Goal: Answer question/provide support

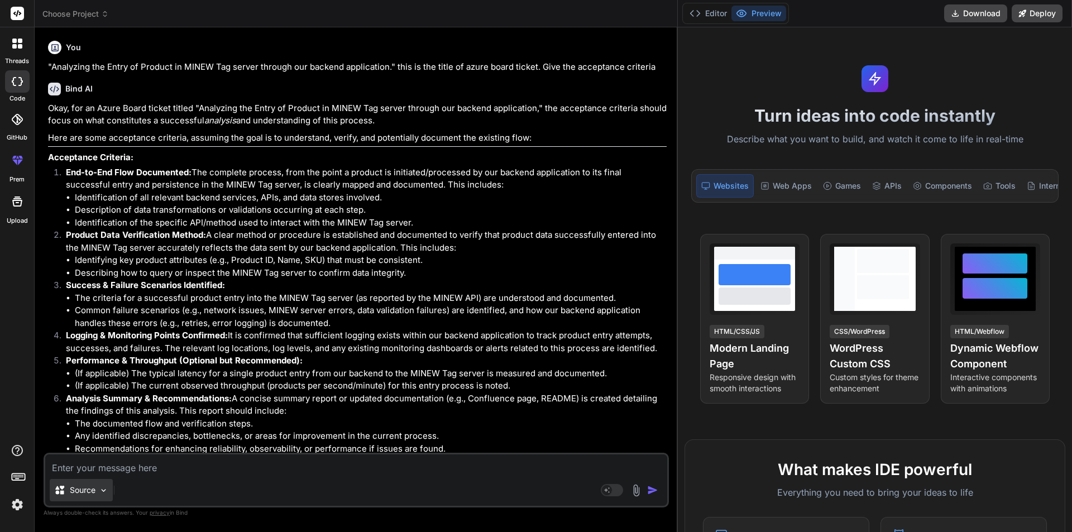
scroll to position [9371, 0]
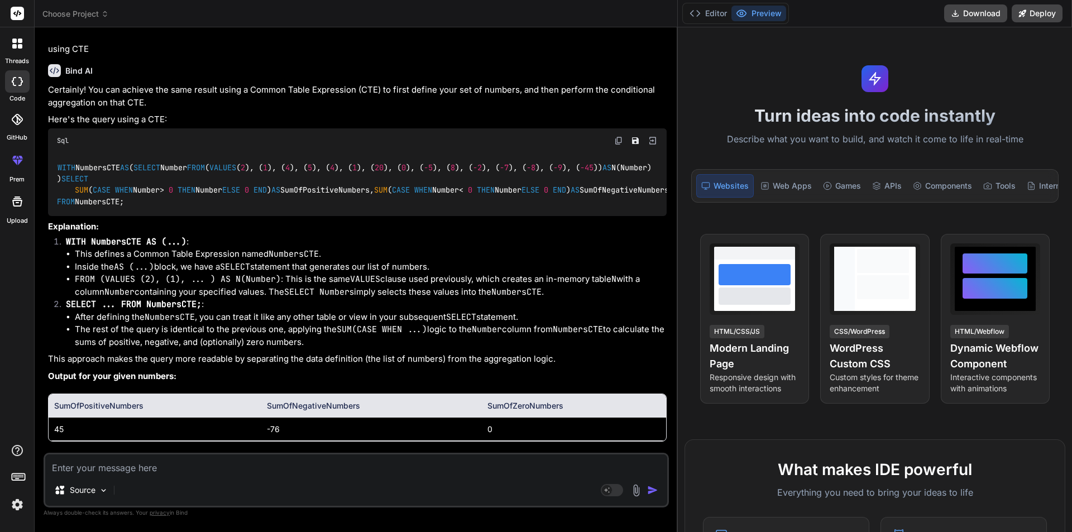
click at [97, 469] on textarea at bounding box center [356, 465] width 622 height 20
type textarea """
type textarea "x"
type textarea """"
type textarea "x"
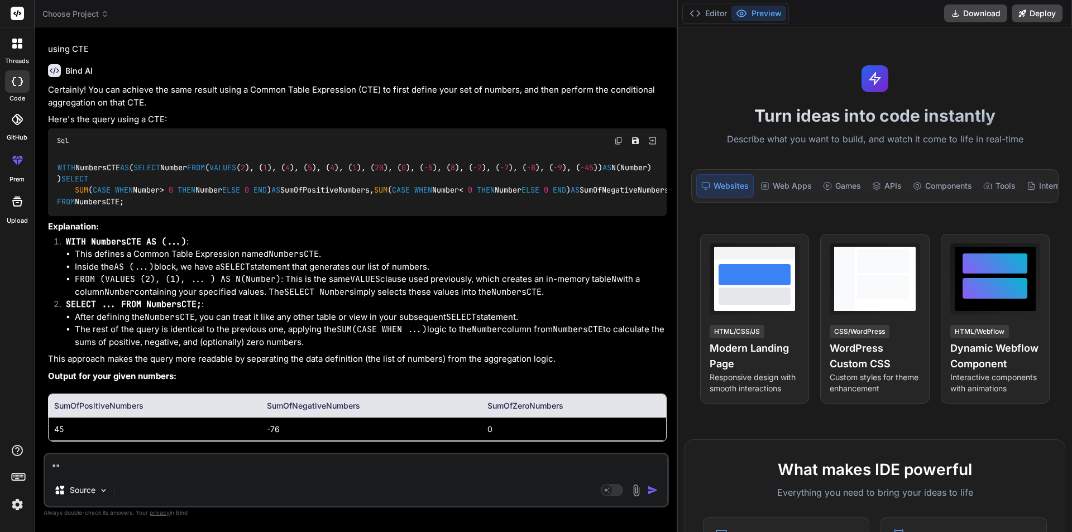
paste textarea "Analyzing the root case of issue which disturb the application work flow. Modif…"
type textarea ""Analyzing the root case of issue which disturb the application work flow. Modi…"
type textarea "x"
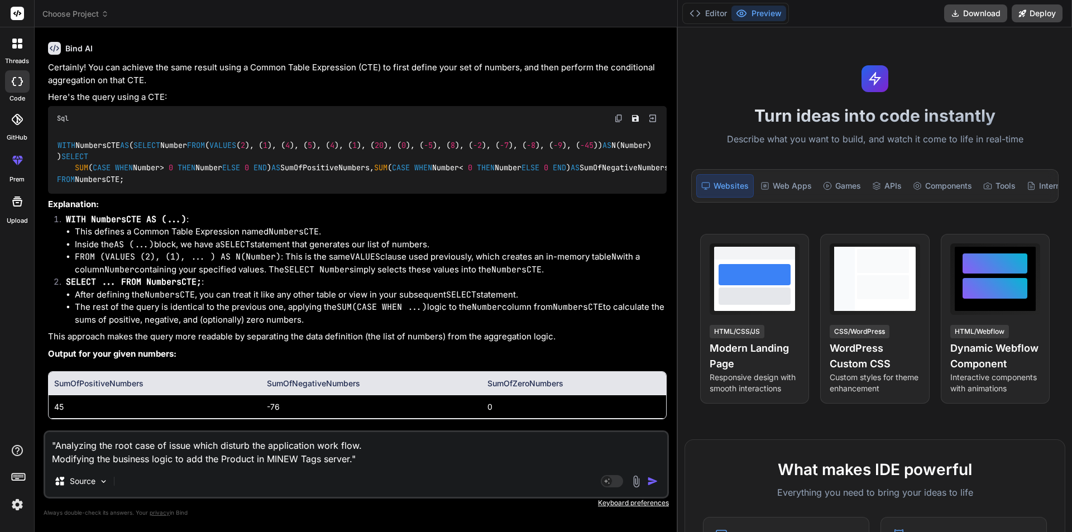
type textarea ""Analyzing the root case of issue which disturb the application work flow. Modi…"
type textarea "x"
type textarea ""Analyzing the root case of issue which disturb the application work flow. Modi…"
type textarea "x"
type textarea ""Analyzing the root case of issue which disturb the application work flow. Modi…"
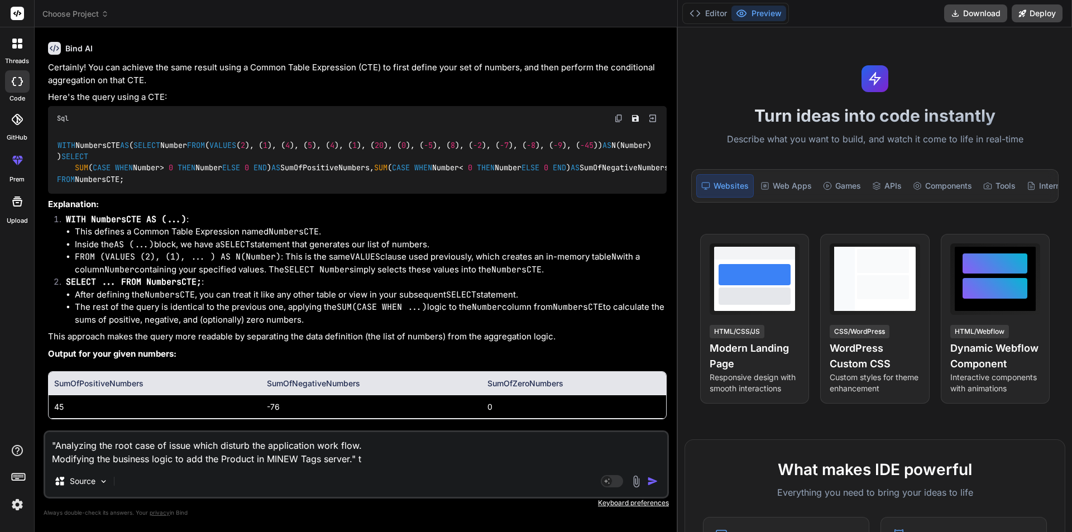
type textarea "x"
type textarea ""Analyzing the root case of issue which disturb the application work flow. Modi…"
type textarea "x"
type textarea ""Analyzing the root case of issue which disturb the application work flow. Modi…"
type textarea "x"
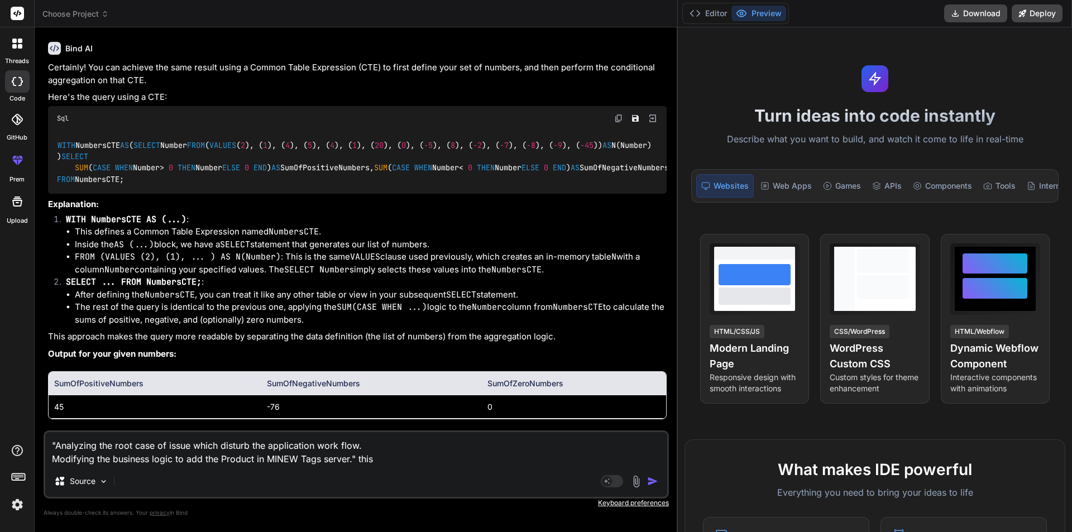
type textarea ""Analyzing the root case of issue which disturb the application work flow. Modi…"
type textarea "x"
type textarea ""Analyzing the root case of issue which disturb the application work flow. Modi…"
type textarea "x"
type textarea ""Analyzing the root case of issue which disturb the application work flow. Modi…"
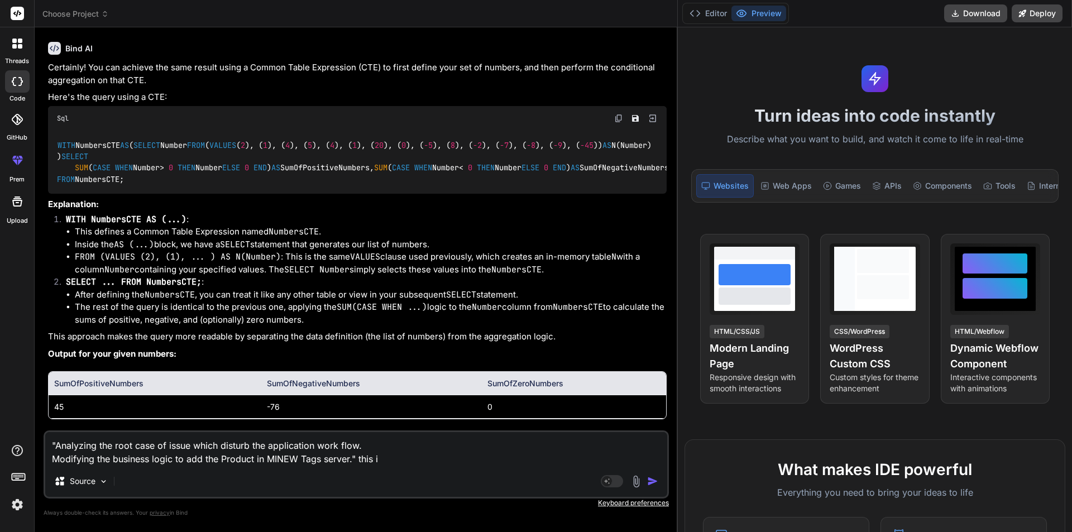
type textarea "x"
type textarea ""Analyzing the root case of issue which disturb the application work flow. Modi…"
type textarea "x"
type textarea ""Analyzing the root case of issue which disturb the application work flow. Modi…"
type textarea "x"
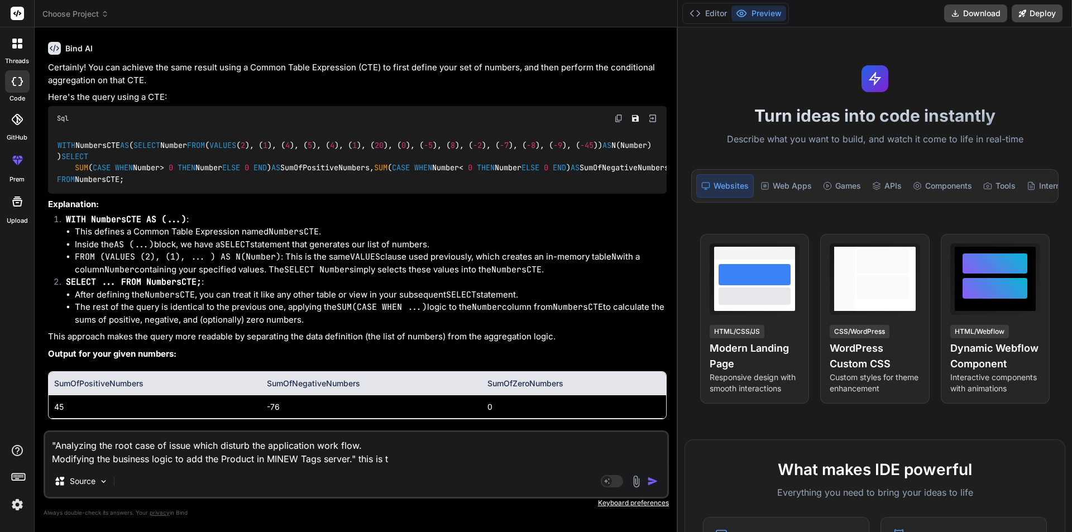
type textarea ""Analyzing the root case of issue which disturb the application work flow. Modi…"
type textarea "x"
type textarea ""Analyzing the root case of issue which disturb the application work flow. Modi…"
type textarea "x"
type textarea ""Analyzing the root case of issue which disturb the application work flow. Modi…"
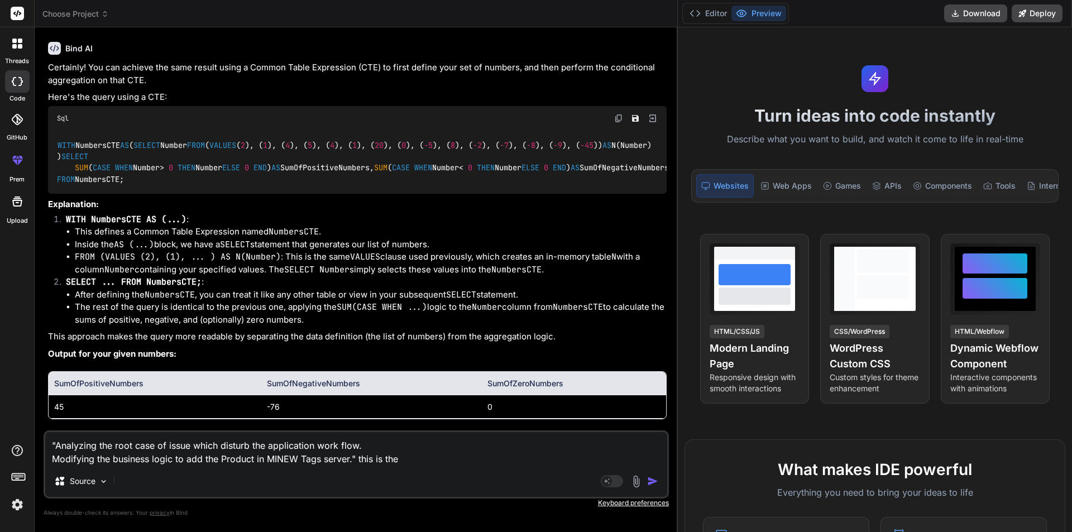
type textarea "x"
type textarea ""Analyzing the root case of issue which disturb the application work flow. Modi…"
type textarea "x"
type textarea ""Analyzing the root case of issue which disturb the application work flow. Modi…"
type textarea "x"
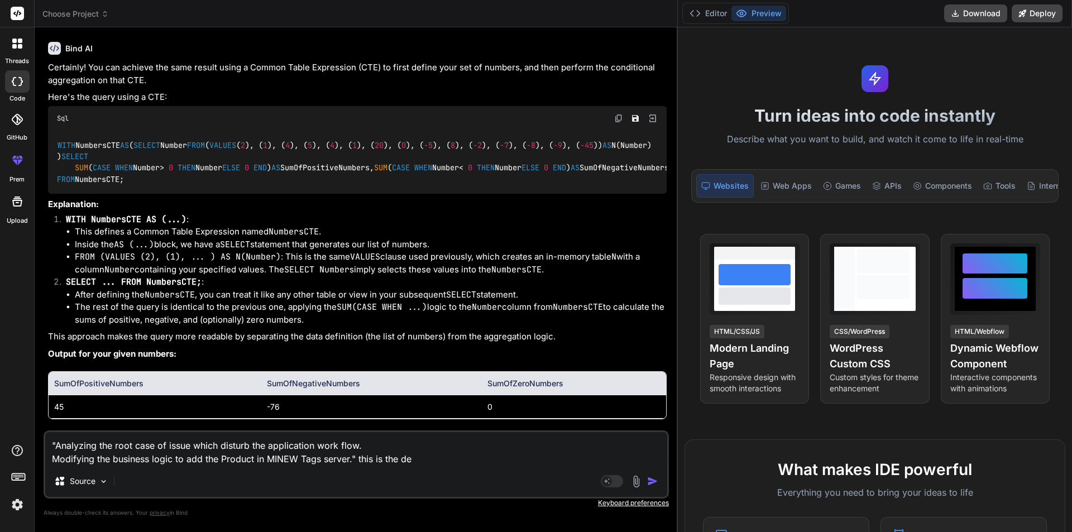
type textarea ""Analyzing the root case of issue which disturb the application work flow. Modi…"
type textarea "x"
type textarea ""Analyzing the root case of issue which disturb the application work flow. Modi…"
type textarea "x"
type textarea ""Analyzing the root case of issue which disturb the application work flow. Modi…"
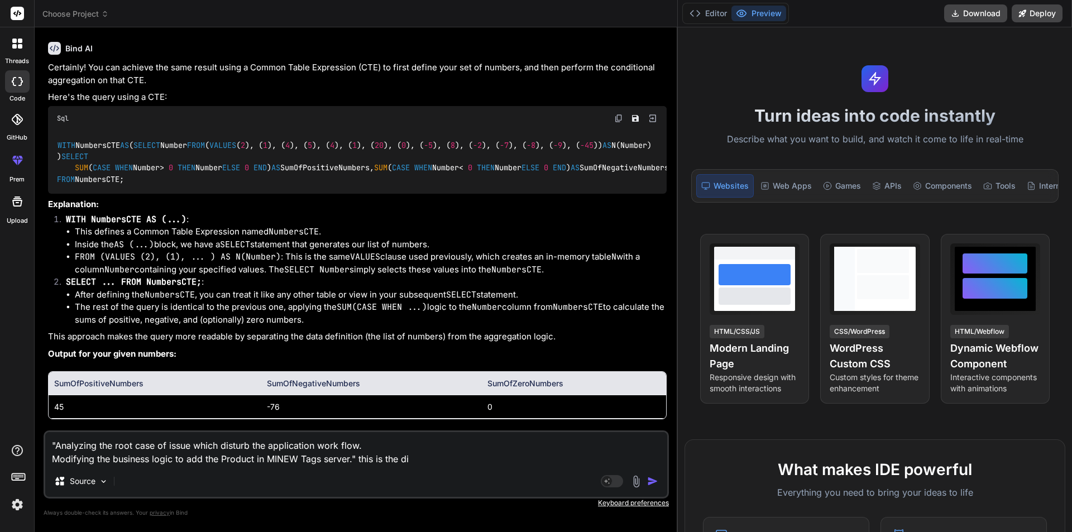
type textarea "x"
type textarea ""Analyzing the root case of issue which disturb the application work flow. Modi…"
type textarea "x"
type textarea ""Analyzing the root case of issue which disturb the application work flow. Modi…"
type textarea "x"
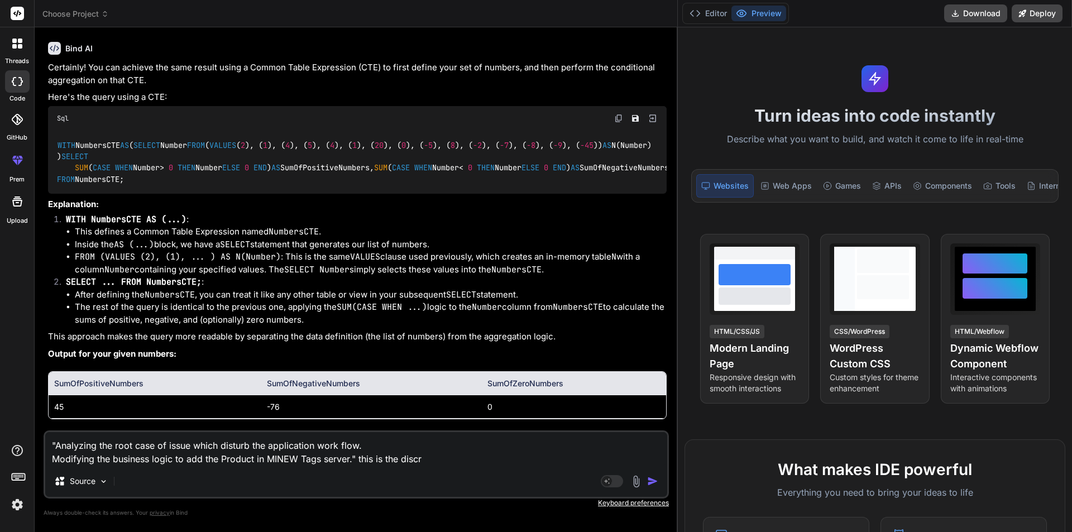
type textarea ""Analyzing the root case of issue which disturb the application work flow. Modi…"
type textarea "x"
type textarea ""Analyzing the root case of issue which disturb the application work flow. Modi…"
type textarea "x"
type textarea ""Analyzing the root case of issue which disturb the application work flow. Modi…"
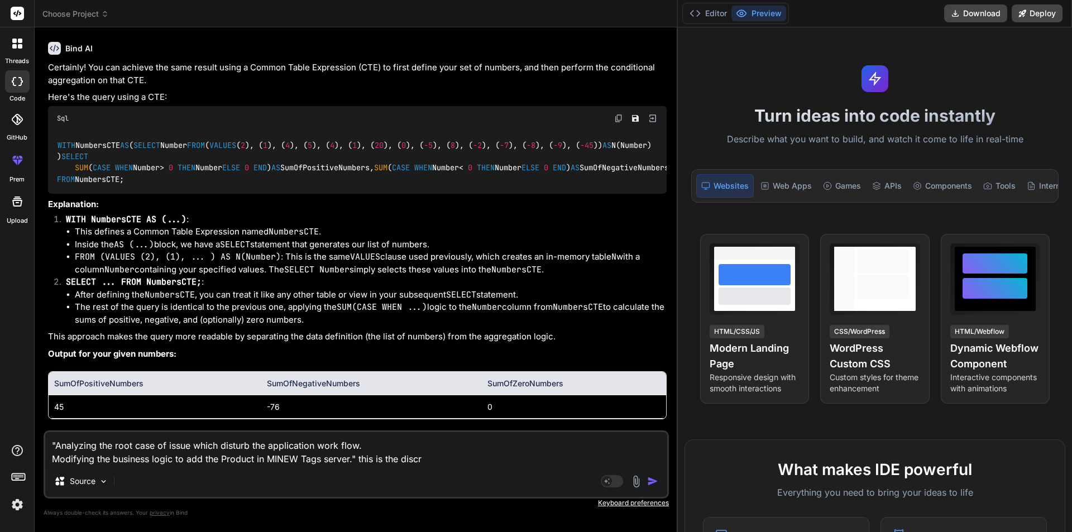
type textarea "x"
type textarea ""Analyzing the root case of issue which disturb the application work flow. Modi…"
type textarea "x"
type textarea ""Analyzing the root case of issue which disturb the application work flow. Modi…"
type textarea "x"
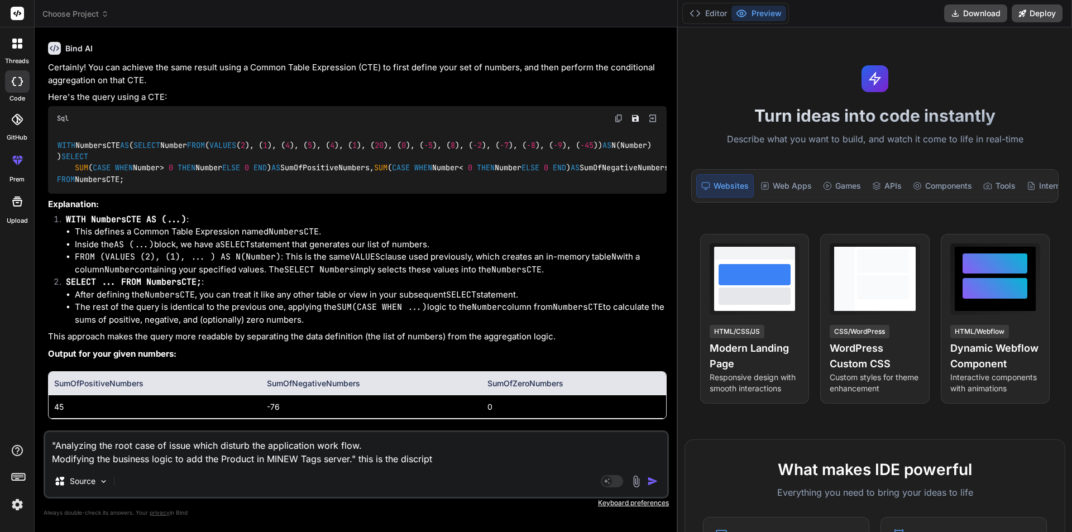
type textarea ""Analyzing the root case of issue which disturb the application work flow. Modi…"
type textarea "x"
type textarea ""Analyzing the root case of issue which disturb the application work flow. Modi…"
type textarea "x"
type textarea ""Analyzing the root case of issue which disturb the application work flow. Modi…"
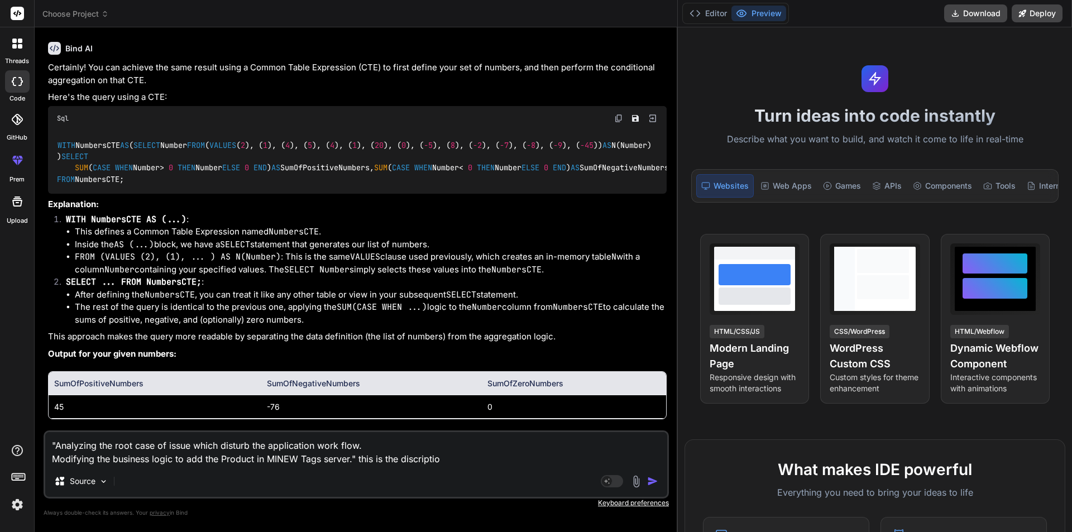
type textarea "x"
type textarea ""Analyzing the root case of issue which disturb the application work flow. Modi…"
type textarea "x"
type textarea ""Analyzing the root case of issue which disturb the application work flow. Modi…"
type textarea "x"
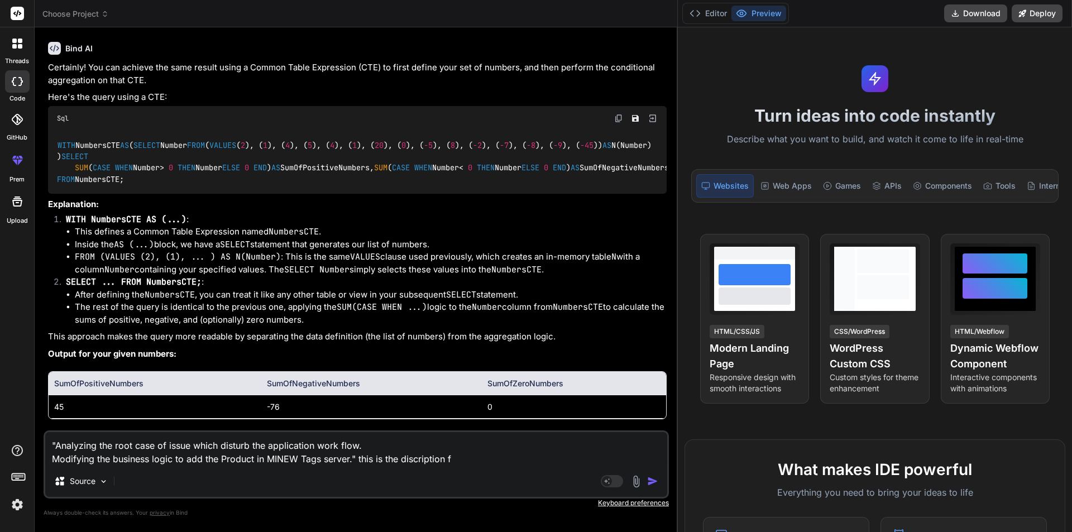
type textarea ""Analyzing the root case of issue which disturb the application work flow. Modi…"
type textarea "x"
type textarea ""Analyzing the root case of issue which disturb the application work flow. Modi…"
type textarea "x"
type textarea ""Analyzing the root case of issue which disturb the application work flow. Modi…"
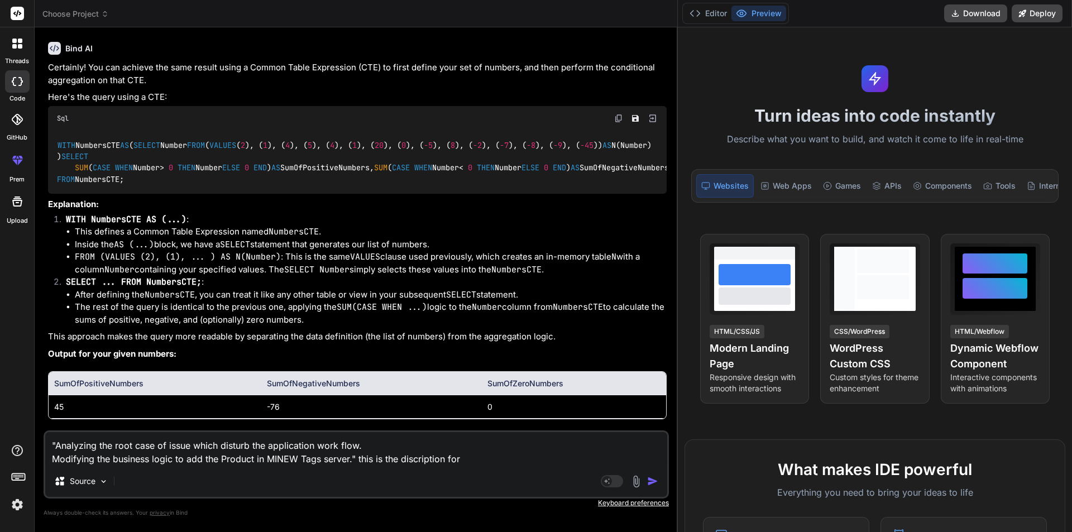
type textarea "x"
type textarea ""Analyzing the root case of issue which disturb the application work flow. Modi…"
type textarea "x"
type textarea ""Analyzing the root case of issue which disturb the application work flow. Modi…"
type textarea "x"
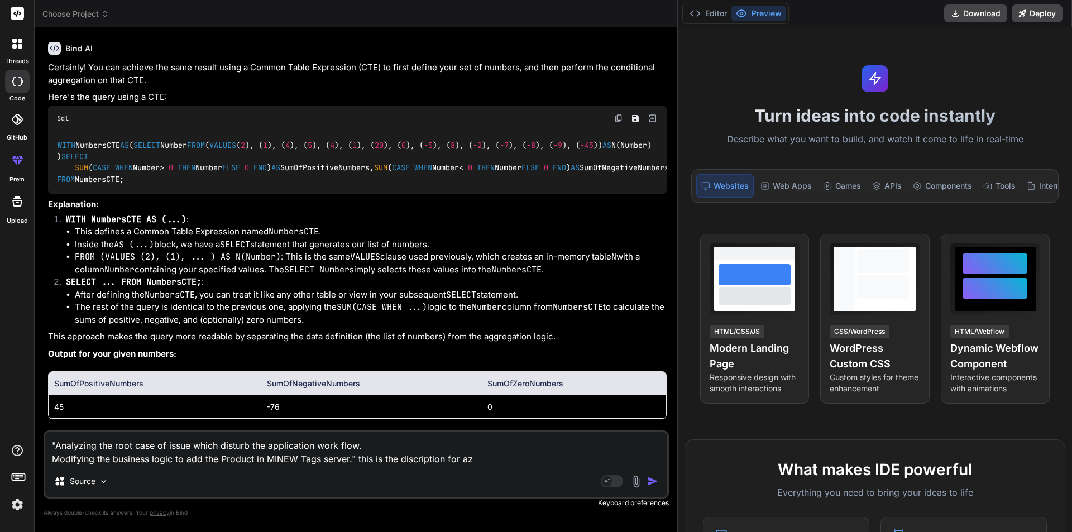
type textarea ""Analyzing the root case of issue which disturb the application work flow. Modi…"
type textarea "x"
type textarea ""Analyzing the root case of issue which disturb the application work flow. Modi…"
type textarea "x"
type textarea ""Analyzing the root case of issue which disturb the application work flow. Modi…"
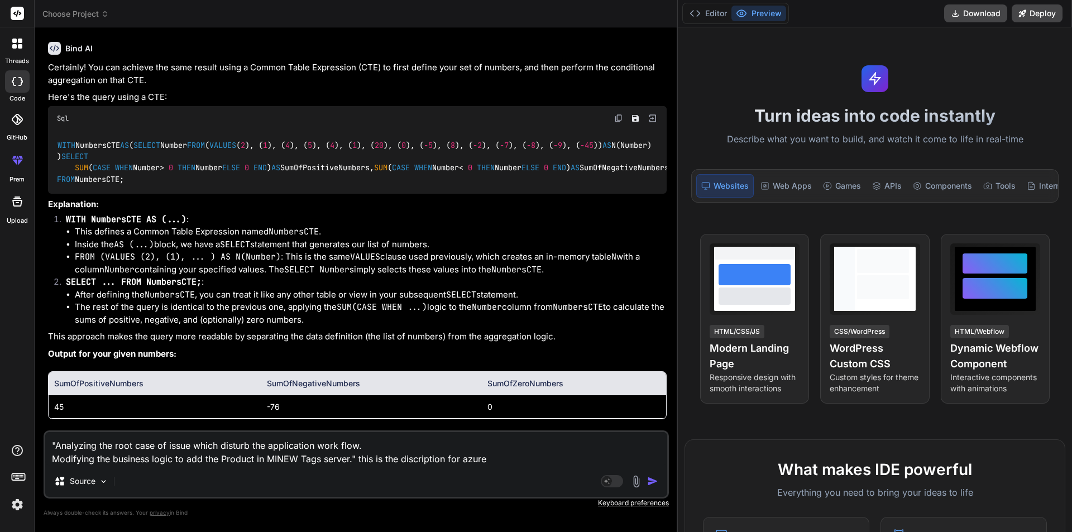
type textarea "x"
type textarea ""Analyzing the root case of issue which disturb the application work flow. Modi…"
type textarea "x"
type textarea ""Analyzing the root case of issue which disturb the application work flow. Modi…"
type textarea "x"
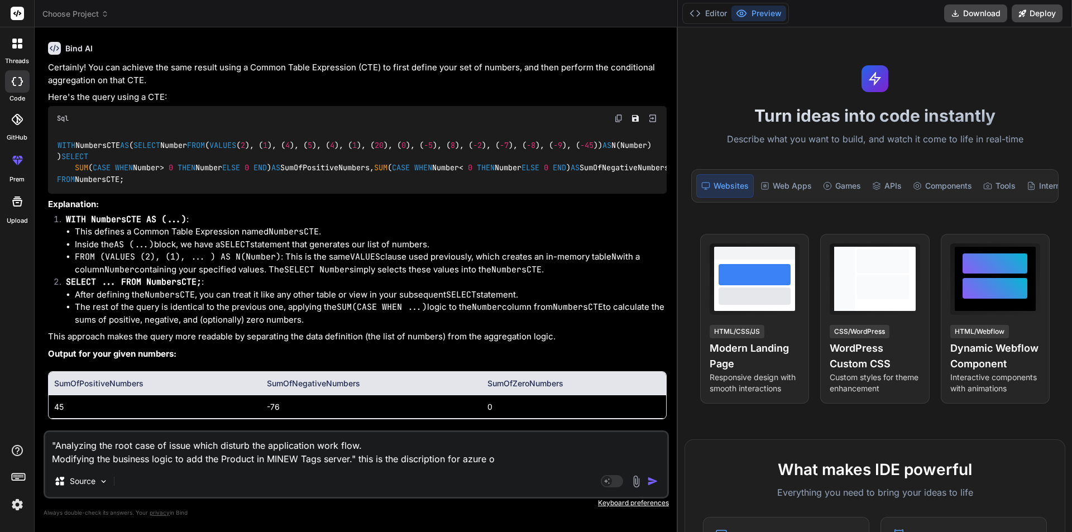
type textarea ""Analyzing the root case of issue which disturb the application work flow. Modi…"
type textarea "x"
type textarea ""Analyzing the root case of issue which disturb the application work flow. Modi…"
type textarea "x"
type textarea ""Analyzing the root case of issue which disturb the application work flow. Modi…"
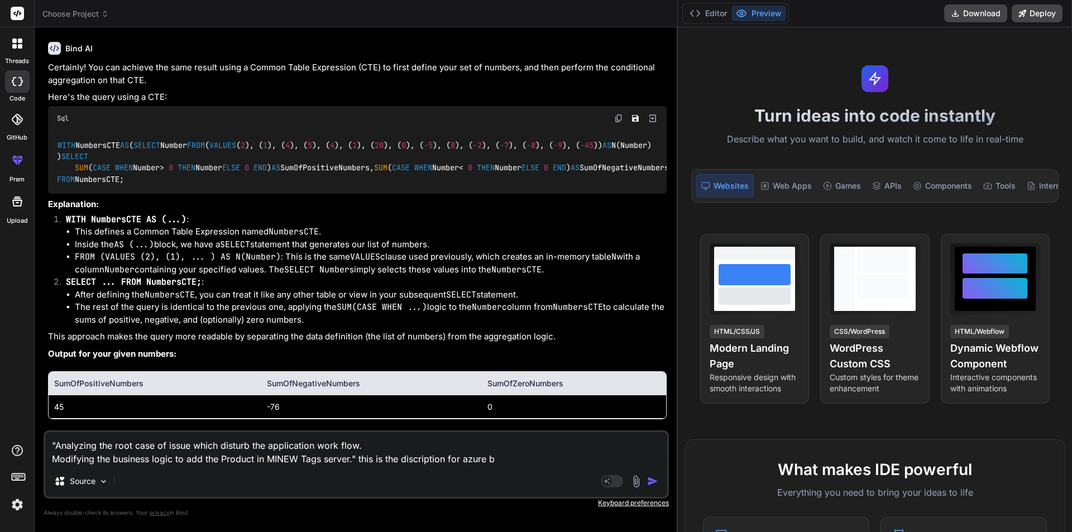
type textarea "x"
type textarea ""Analyzing the root case of issue which disturb the application work flow. Modi…"
type textarea "x"
type textarea ""Analyzing the root case of issue which disturb the application work flow. Modi…"
type textarea "x"
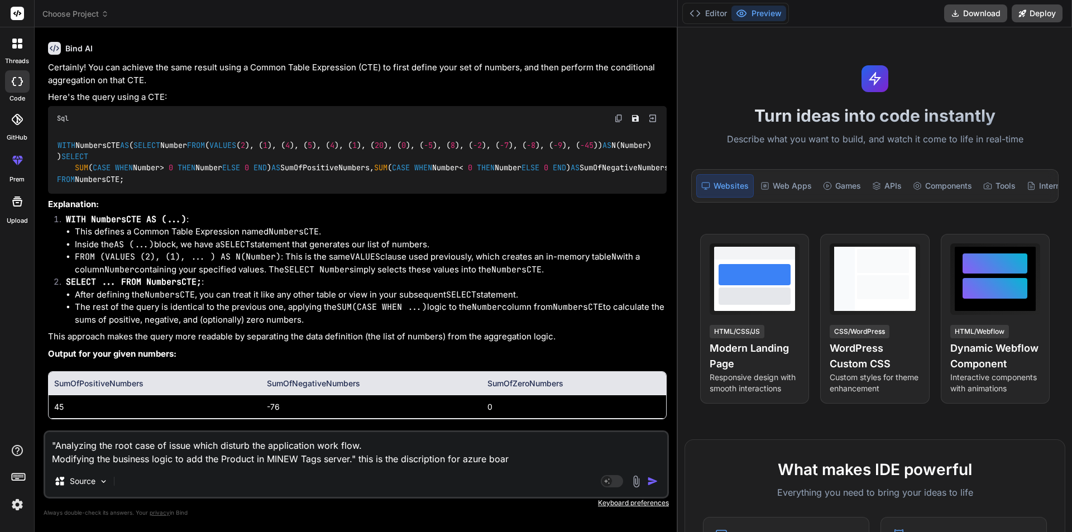
type textarea ""Analyzing the root case of issue which disturb the application work flow. Modi…"
type textarea "x"
type textarea ""Analyzing the root case of issue which disturb the application work flow. Modi…"
type textarea "x"
type textarea ""Analyzing the root case of issue which disturb the application work flow. Modi…"
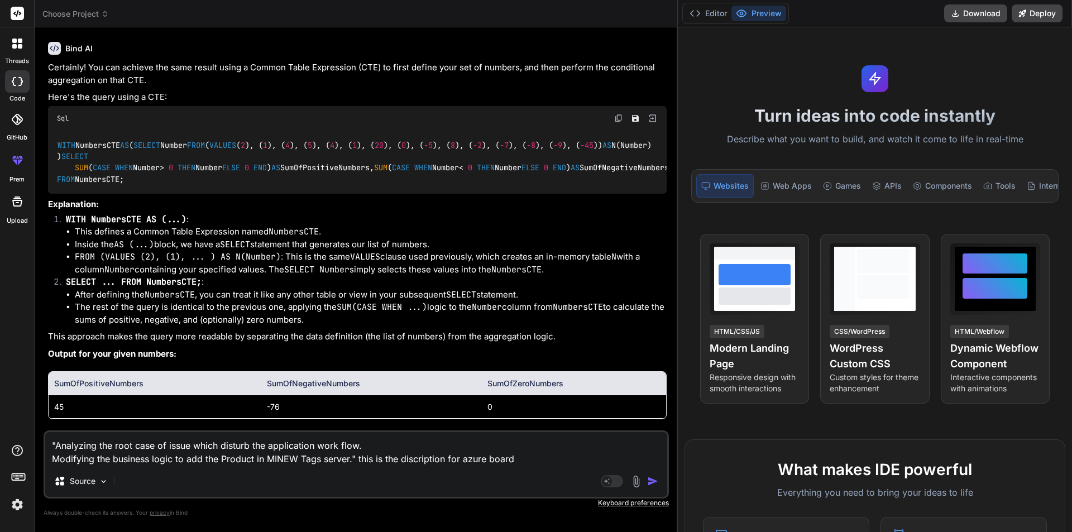
type textarea "x"
type textarea ""Analyzing the root case of issue which disturb the application work flow. Modi…"
type textarea "x"
type textarea ""Analyzing the root case of issue which disturb the application work flow. Modi…"
type textarea "x"
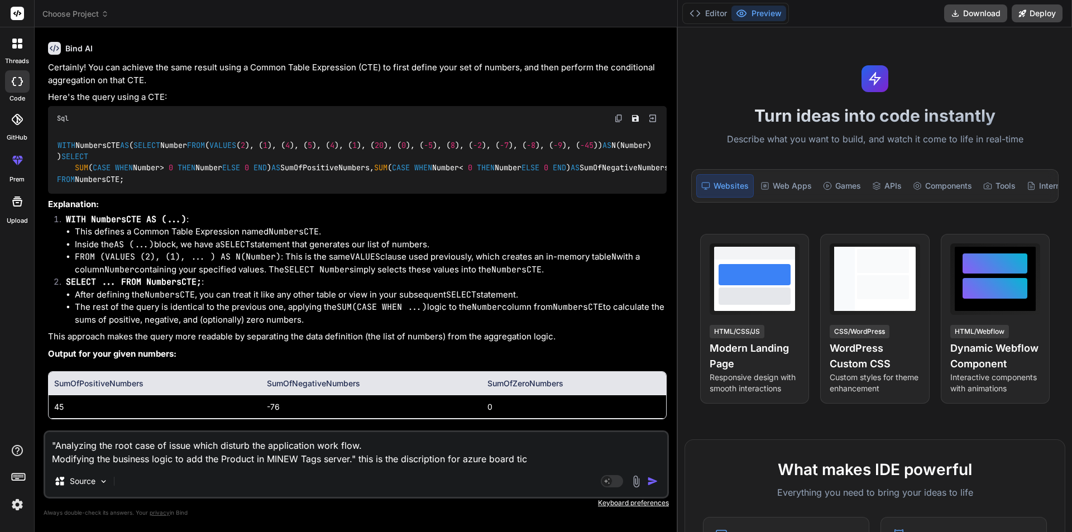
type textarea ""Analyzing the root case of issue which disturb the application work flow. Modi…"
type textarea "x"
type textarea ""Analyzing the root case of issue which disturb the application work flow. Modi…"
type textarea "x"
type textarea ""Analyzing the root case of issue which disturb the application work flow. Modi…"
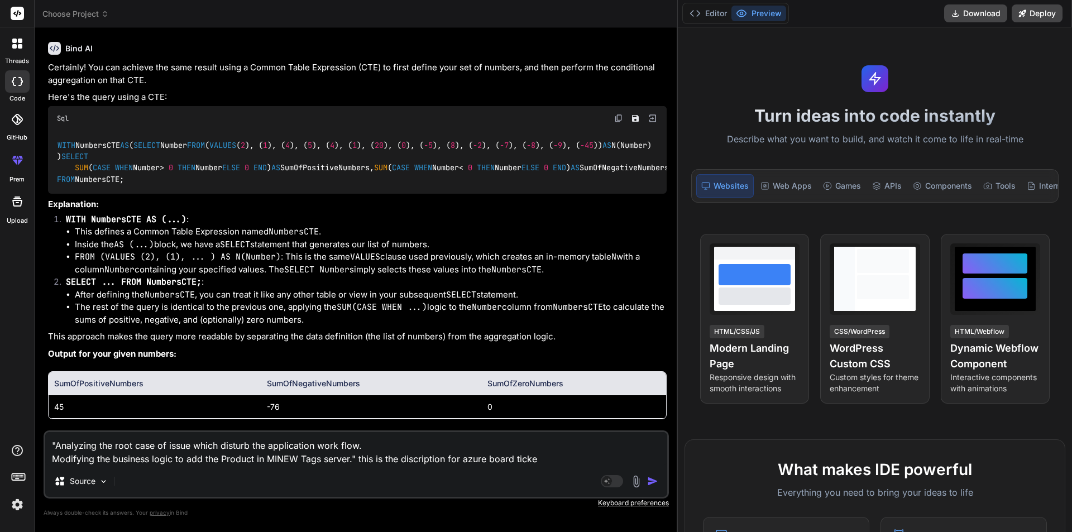
type textarea "x"
type textarea ""Analyzing the root case of issue which disturb the application work flow. Modi…"
type textarea "x"
type textarea ""Analyzing the root case of issue which disturb the application work flow. Modi…"
type textarea "x"
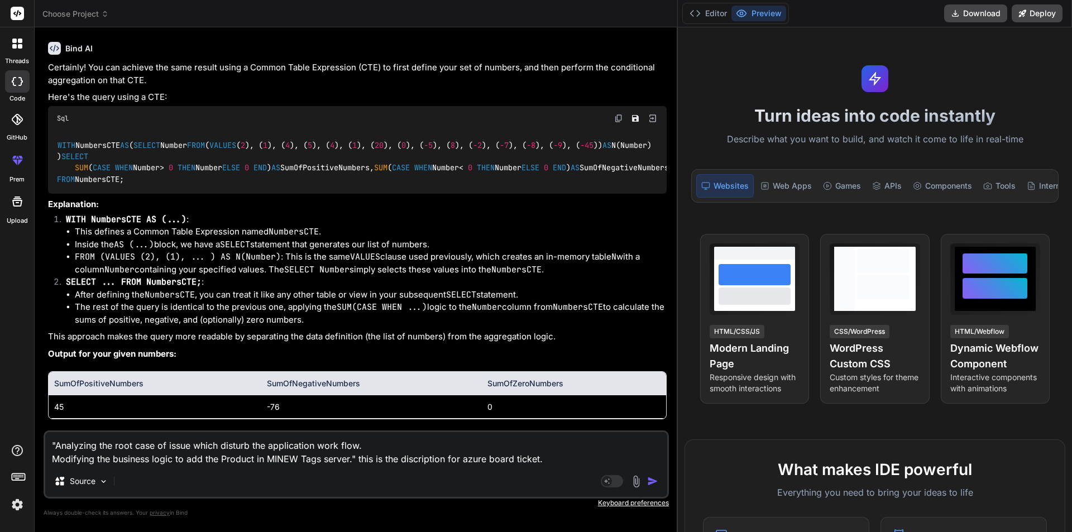
type textarea ""Analyzing the root case of issue which disturb the application work flow. Modi…"
type textarea "x"
type textarea ""Analyzing the root case of issue which disturb the application work flow. Modi…"
type textarea "x"
type textarea ""Analyzing the root case of issue which disturb the application work flow. Modi…"
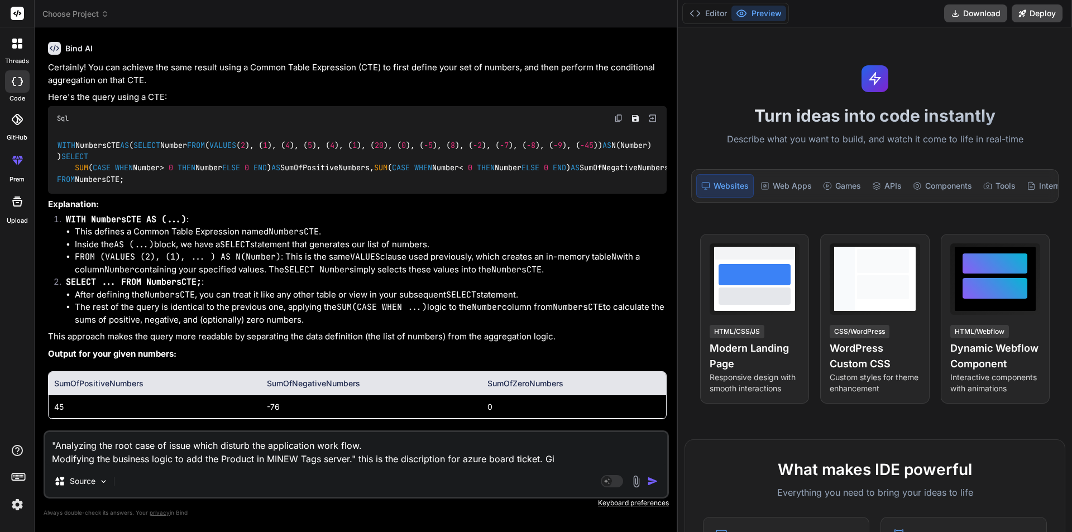
type textarea "x"
type textarea ""Analyzing the root case of issue which disturb the application work flow. Modi…"
type textarea "x"
type textarea ""Analyzing the root case of issue which disturb the application work flow. Modi…"
type textarea "x"
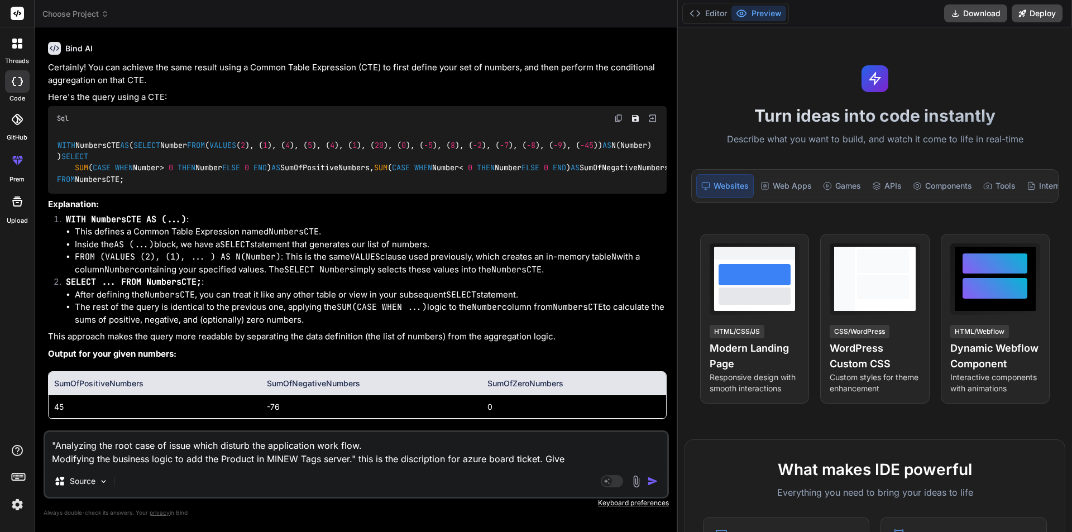
type textarea ""Analyzing the root case of issue which disturb the application work flow. Modi…"
type textarea "x"
type textarea ""Analyzing the root case of issue which disturb the application work flow. Modi…"
type textarea "x"
type textarea ""Analyzing the root case of issue which disturb the application work flow. Modi…"
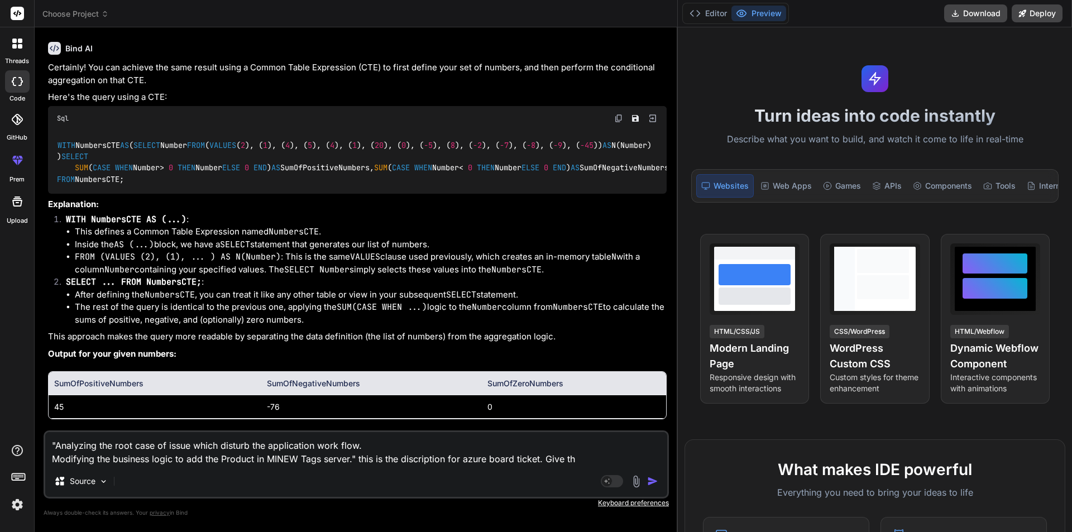
type textarea "x"
type textarea ""Analyzing the root case of issue which disturb the application work flow. Modi…"
type textarea "x"
type textarea ""Analyzing the root case of issue which disturb the application work flow. Modi…"
type textarea "x"
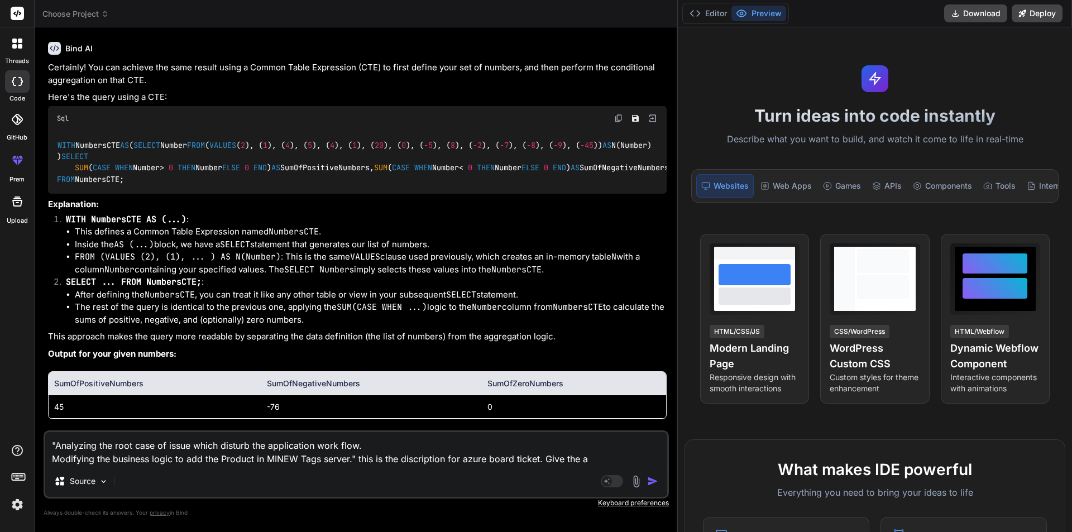
type textarea ""Analyzing the root case of issue which disturb the application work flow. Modi…"
type textarea "x"
type textarea ""Analyzing the root case of issue which disturb the application work flow. Modi…"
type textarea "x"
type textarea ""Analyzing the root case of issue which disturb the application work flow. Modi…"
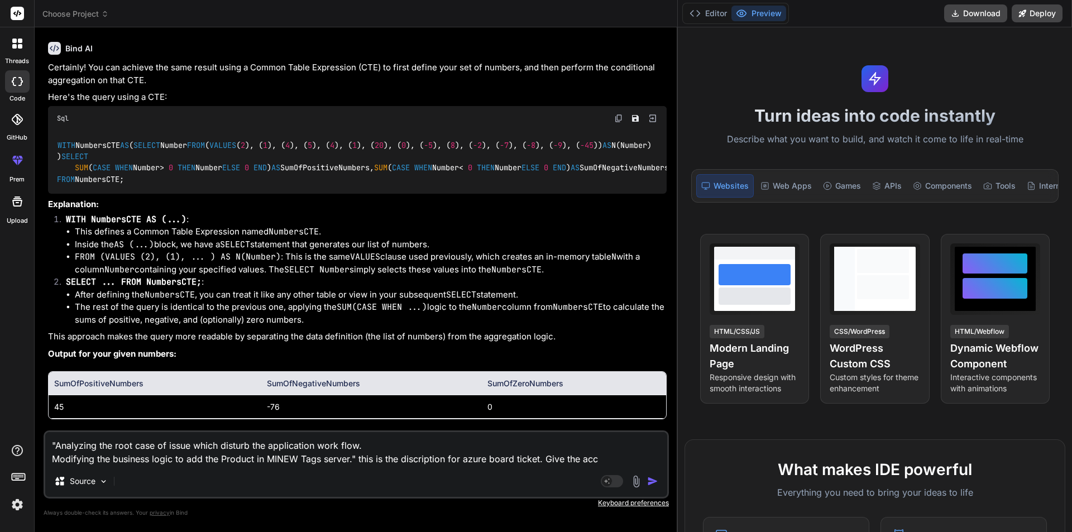
type textarea "x"
type textarea ""Analyzing the root case of issue which disturb the application work flow. Modi…"
type textarea "x"
type textarea ""Analyzing the root case of issue which disturb the application work flow. Modi…"
type textarea "x"
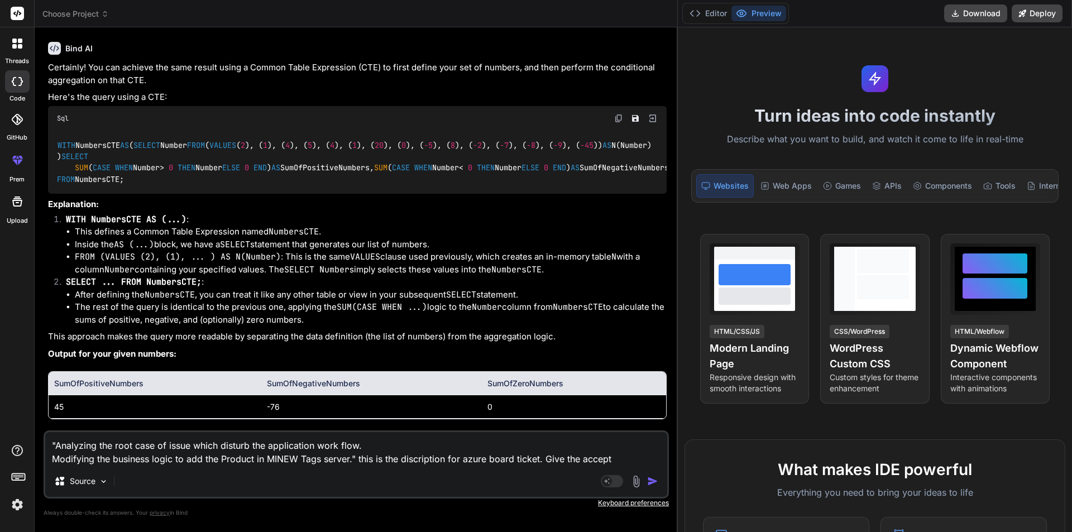
type textarea ""Analyzing the root case of issue which disturb the application work flow. Modi…"
type textarea "x"
type textarea ""Analyzing the root case of issue which disturb the application work flow. Modi…"
type textarea "x"
type textarea ""Analyzing the root case of issue which disturb the application work flow. Modi…"
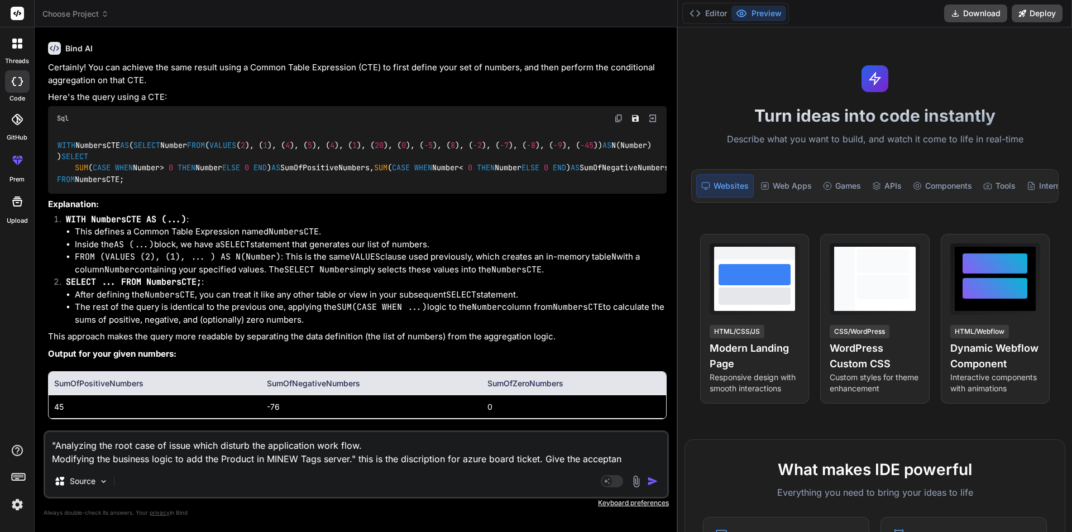
type textarea "x"
type textarea ""Analyzing the root case of issue which disturb the application work flow. Modi…"
type textarea "x"
type textarea ""Analyzing the root case of issue which disturb the application work flow. Modi…"
type textarea "x"
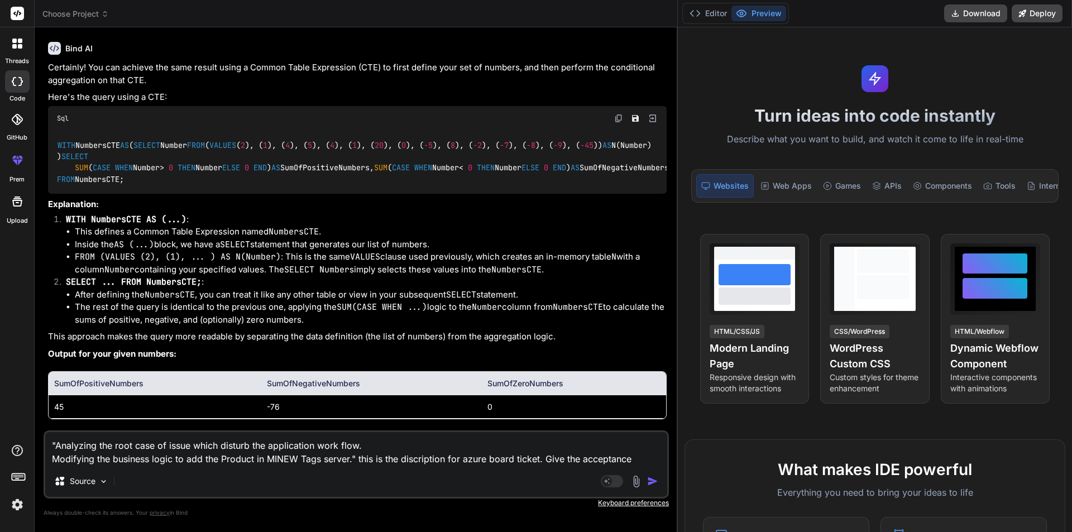
type textarea ""Analyzing the root case of issue which disturb the application work flow. Modi…"
type textarea "x"
type textarea ""Analyzing the root case of issue which disturb the application work flow. Modi…"
type textarea "x"
type textarea ""Analyzing the root case of issue which disturb the application work flow. Modi…"
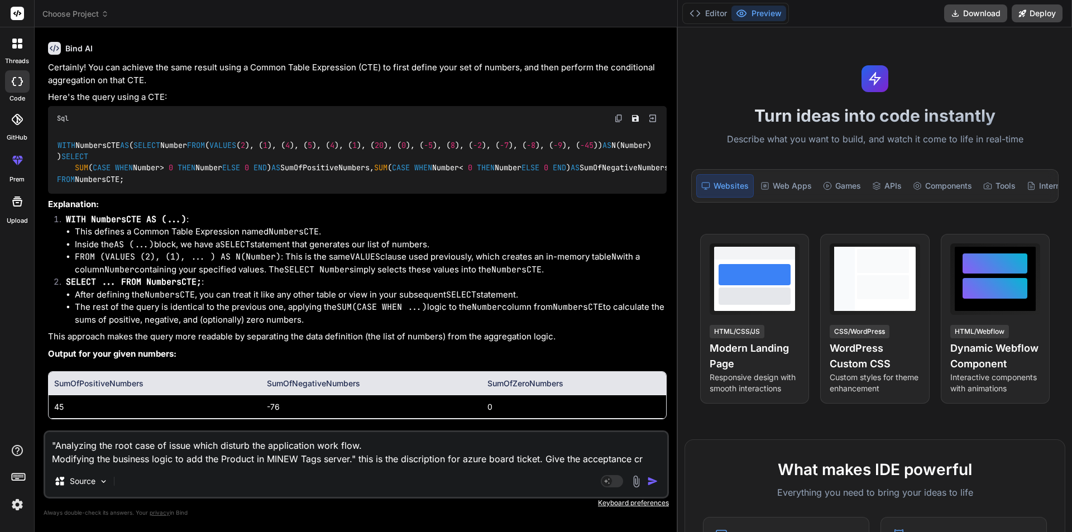
type textarea "x"
type textarea ""Analyzing the root case of issue which disturb the application work flow. Modi…"
type textarea "x"
type textarea ""Analyzing the root case of issue which disturb the application work flow. Modi…"
type textarea "x"
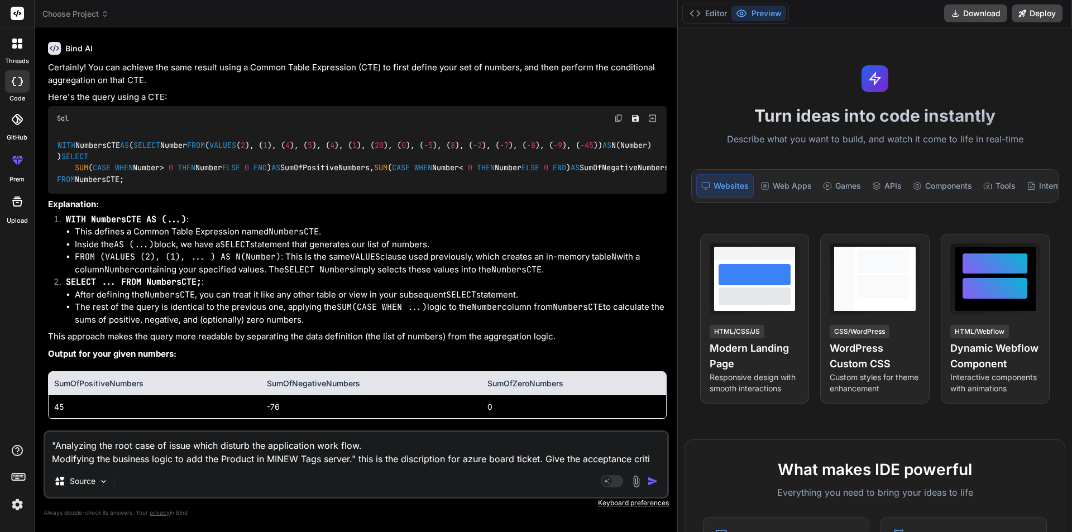
type textarea ""Analyzing the root case of issue which disturb the application work flow. Modi…"
type textarea "x"
type textarea ""Analyzing the root case of issue which disturb the application work flow. Modi…"
type textarea "x"
type textarea ""Analyzing the root case of issue which disturb the application work flow. Modi…"
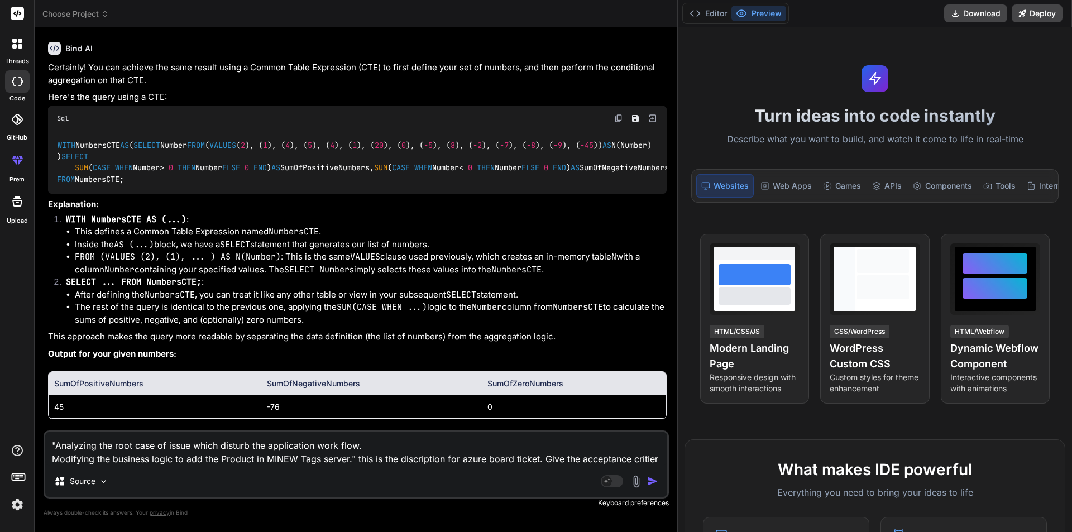
type textarea "x"
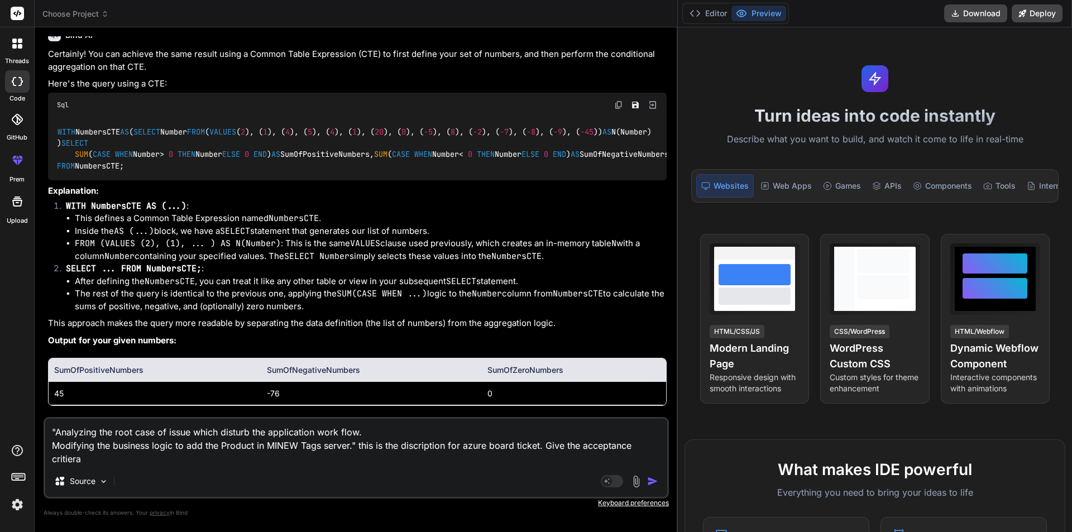
type textarea ""Analyzing the root case of issue which disturb the application work flow. Modi…"
type textarea "x"
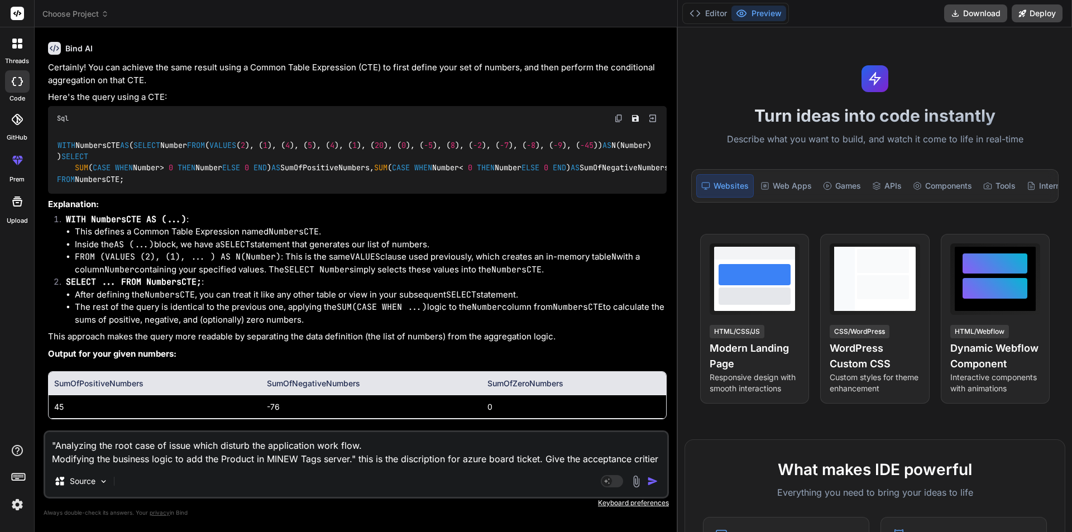
type textarea ""Analyzing the root case of issue which disturb the application work flow. Modi…"
type textarea "x"
type textarea ""Analyzing the root case of issue which disturb the application work flow. Modi…"
type textarea "x"
type textarea ""Analyzing the root case of issue which disturb the application work flow. Modi…"
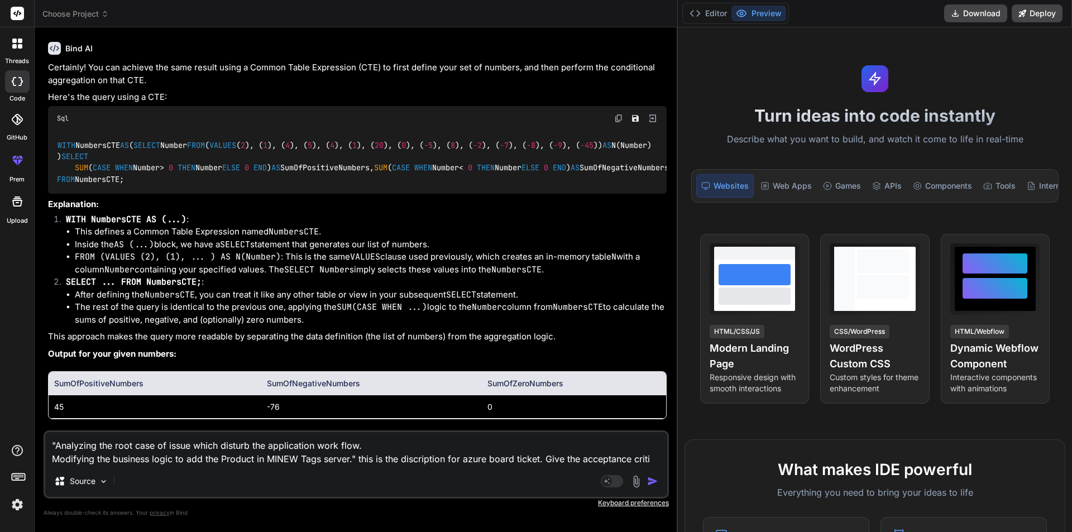
type textarea "x"
type textarea ""Analyzing the root case of issue which disturb the application work flow. Modi…"
type textarea "x"
type textarea ""Analyzing the root case of issue which disturb the application work flow. Modi…"
type textarea "x"
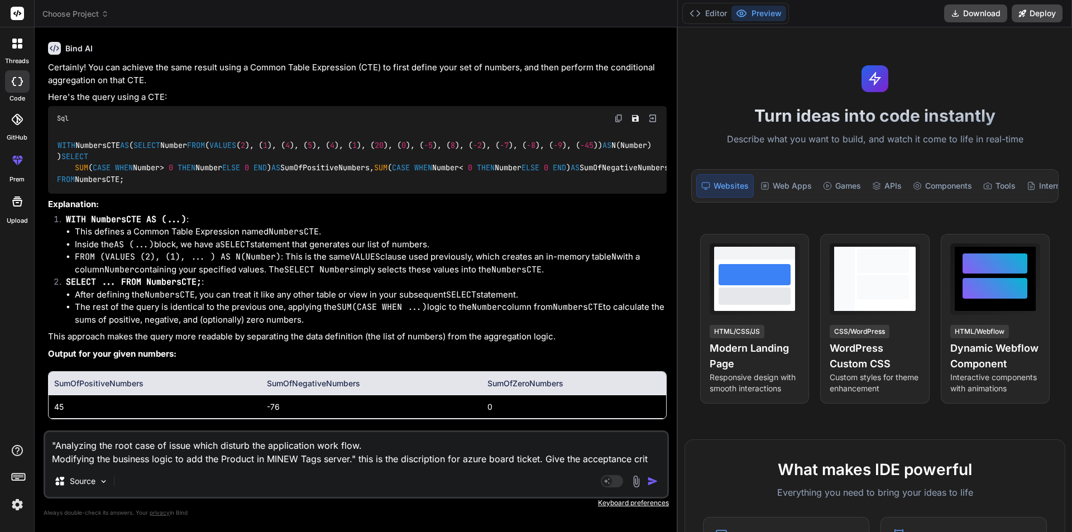
type textarea ""Analyzing the root case of issue which disturb the application work flow. Modi…"
type textarea "x"
type textarea ""Analyzing the root case of issue which disturb the application work flow. Modi…"
type textarea "x"
type textarea ""Analyzing the root case of issue which disturb the application work flow. Modi…"
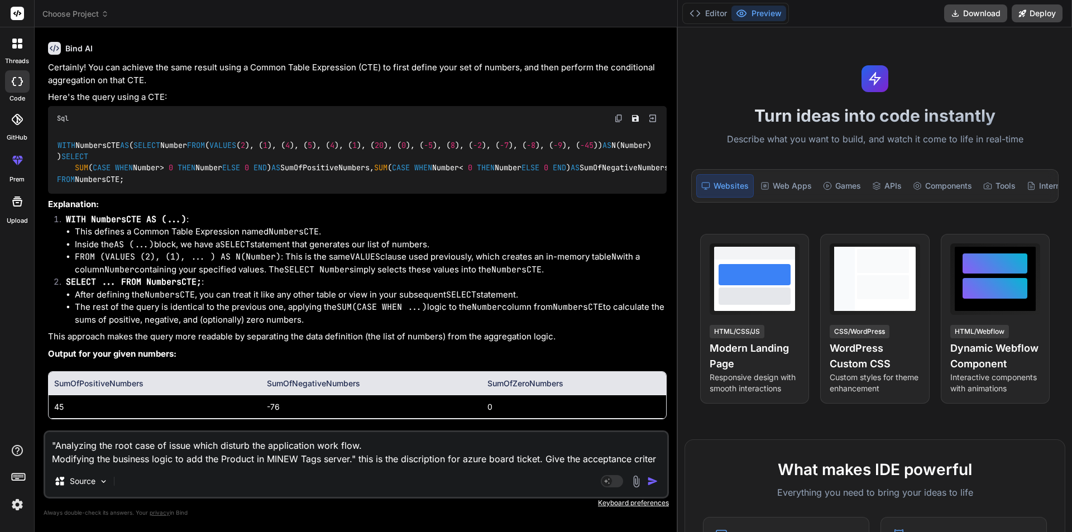
type textarea "x"
type textarea ""Analyzing the root case of issue which disturb the application work flow. Modi…"
type textarea "x"
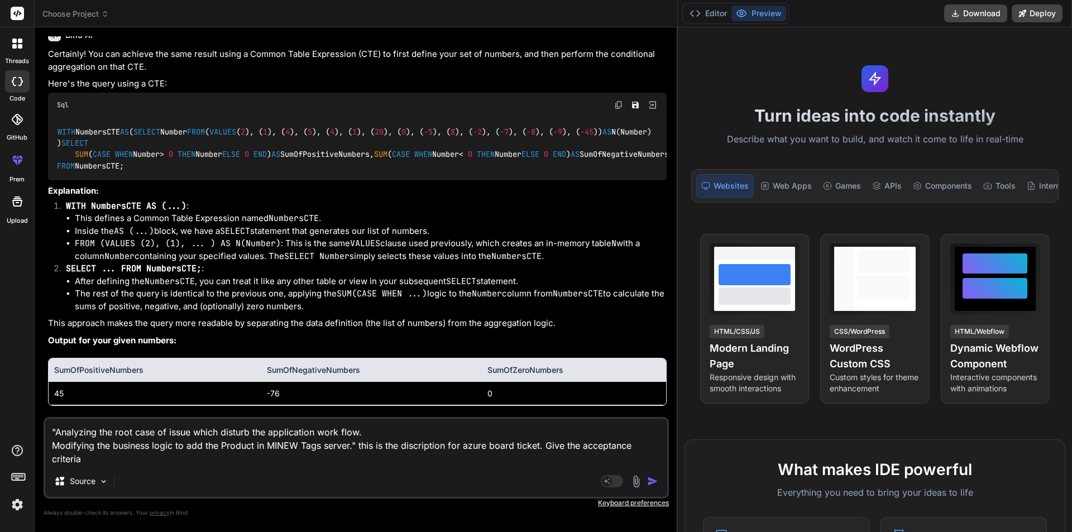
type textarea ""Analyzing the root case of issue which disturb the application work flow. Modi…"
type textarea "x"
click at [420, 439] on textarea ""Analyzing the root case of issue which disturb the application work flow. Modi…" at bounding box center [356, 442] width 622 height 47
click at [420, 446] on textarea ""Analyzing the root case of issue which disturb the application work flow. Modi…" at bounding box center [356, 442] width 622 height 47
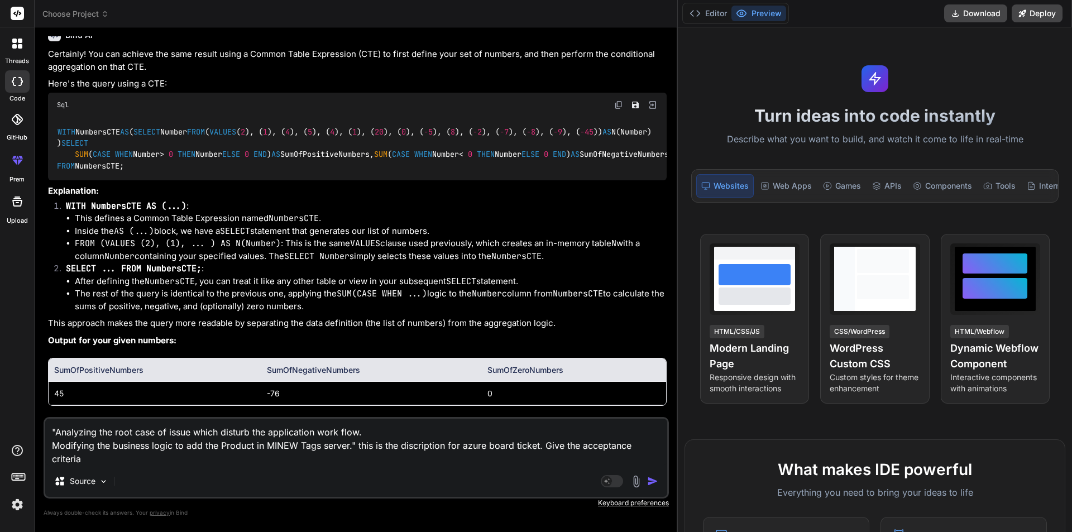
type textarea ""Analyzing the root case of issue which disturb the application work flow. Modi…"
type textarea "x"
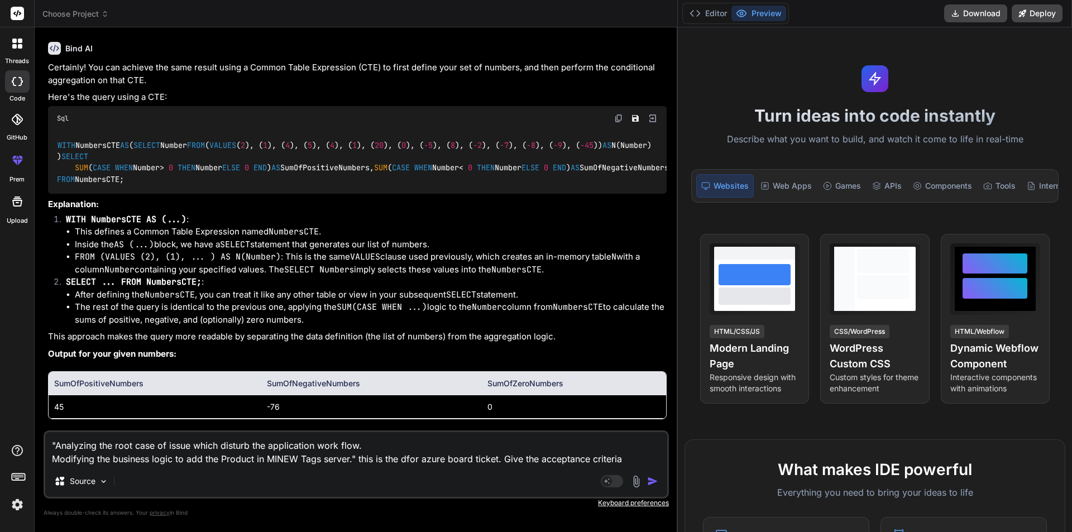
type textarea ""Analyzing the root case of issue which disturb the application work flow. Modi…"
type textarea "x"
type textarea ""Analyzing the root case of issue which disturb the application work flow. Modi…"
type textarea "x"
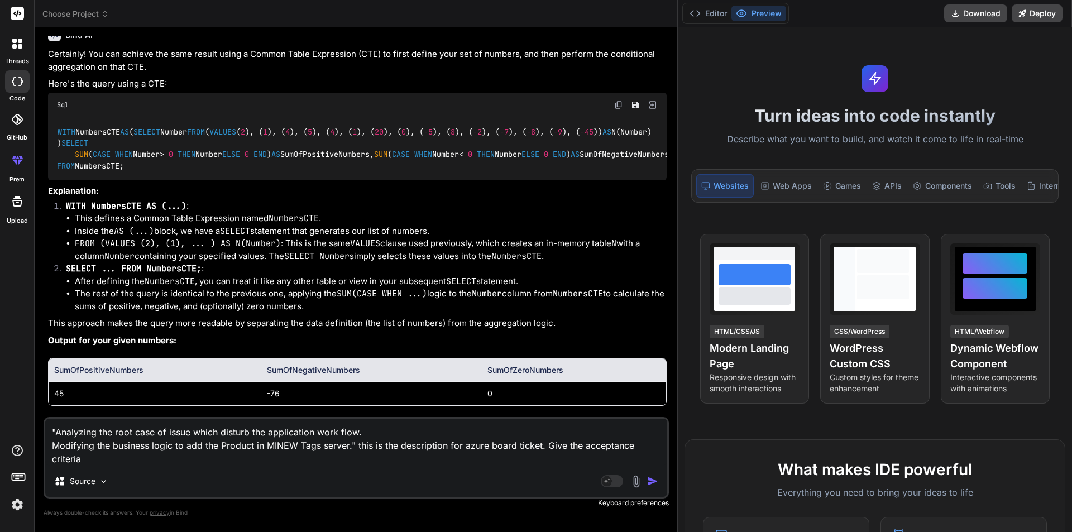
click at [656, 481] on img "button" at bounding box center [652, 481] width 11 height 11
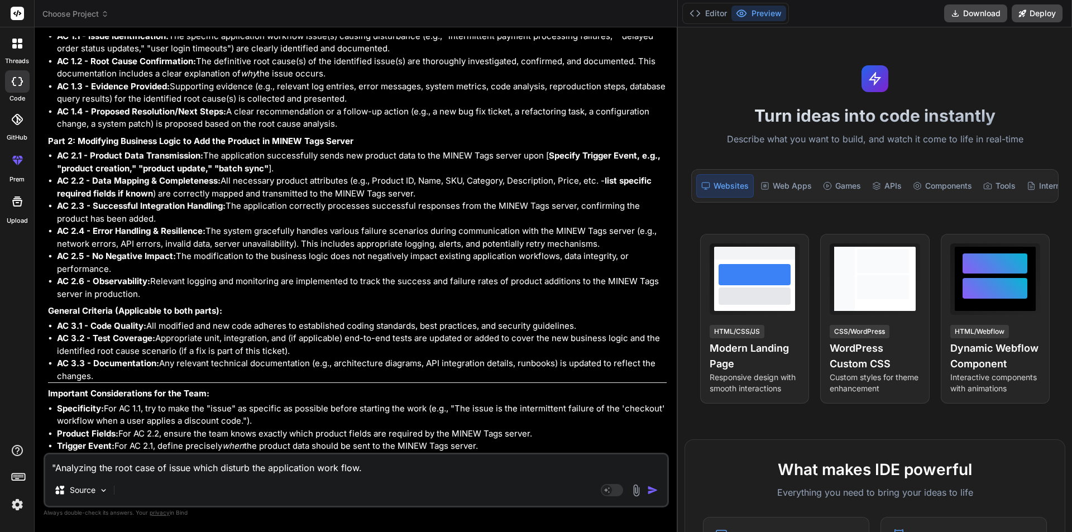
scroll to position [9729, 0]
drag, startPoint x: 339, startPoint y: 385, endPoint x: 54, endPoint y: 295, distance: 298.4
click at [54, 131] on ul "AC 1.1 - Issue Identification: The specific application workflow issue(s) causi…" at bounding box center [357, 80] width 619 height 101
copy ul "AC 1.1 - Issue Identification: The specific application workflow issue(s) causi…"
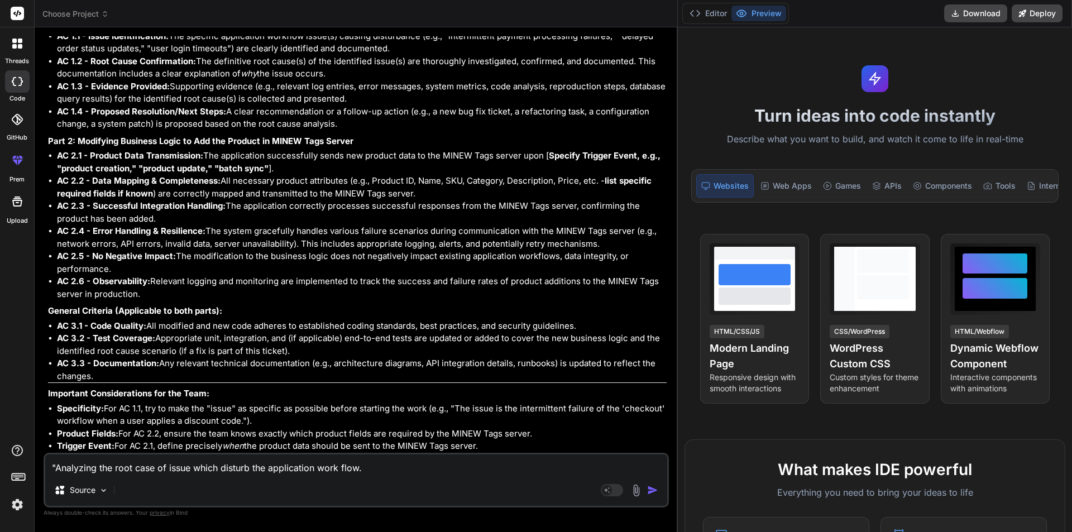
click at [116, 379] on li "AC 3.3 - Documentation: Any relevant technical documentation (e.g., architectur…" at bounding box center [362, 369] width 610 height 25
drag, startPoint x: 290, startPoint y: 352, endPoint x: 41, endPoint y: 326, distance: 250.4
click at [41, 326] on div "Bind AI Web Search Created with Pixso. Code Generator You "Analyzing the Entry …" at bounding box center [356, 279] width 643 height 504
copy ul "AC 3.1 - Code Quality: All modified and new code adheres to established coding …"
